Goal: Register for event/course

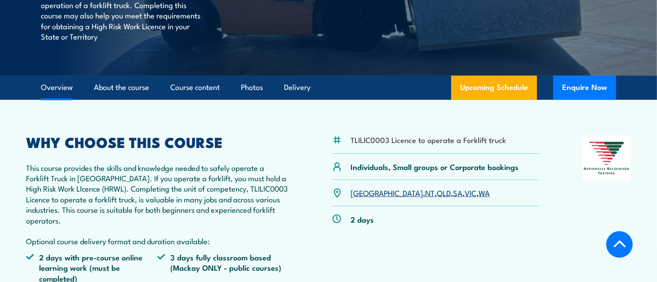
scroll to position [223, 0]
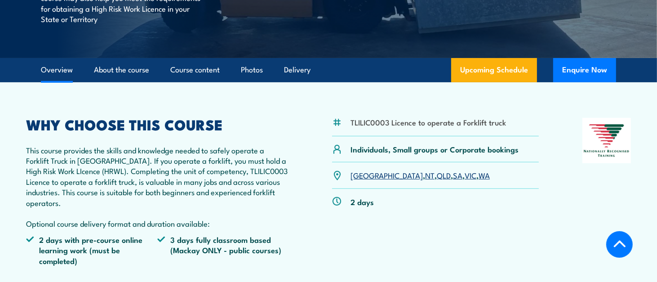
click at [464, 175] on link "VIC" at bounding box center [470, 174] width 12 height 11
